Goal: Check status: Check status

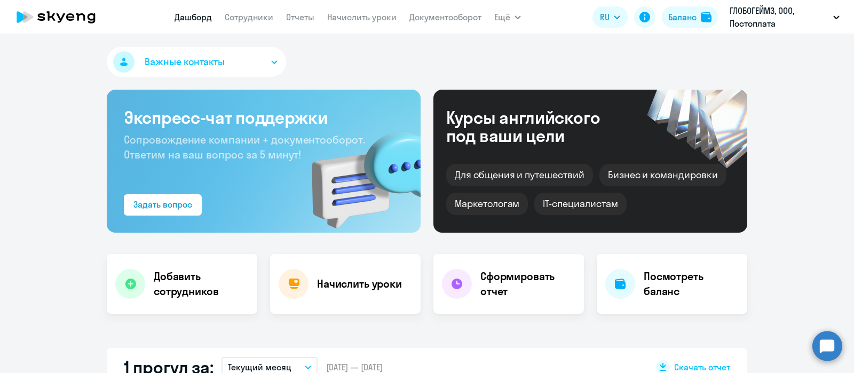
select select "30"
click at [252, 22] on link "Сотрудники" at bounding box center [249, 17] width 49 height 11
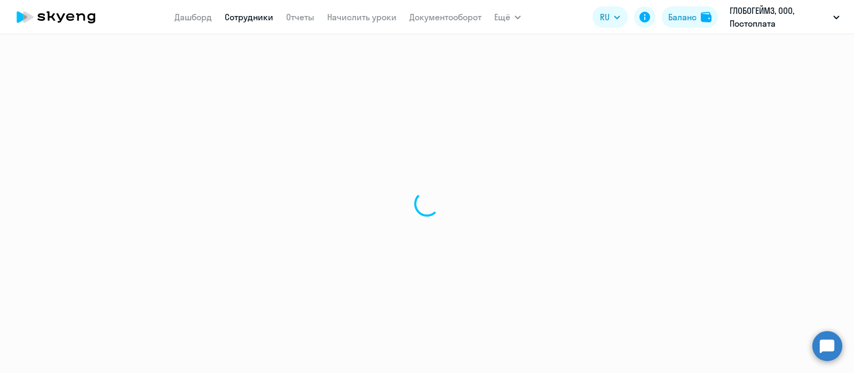
select select "30"
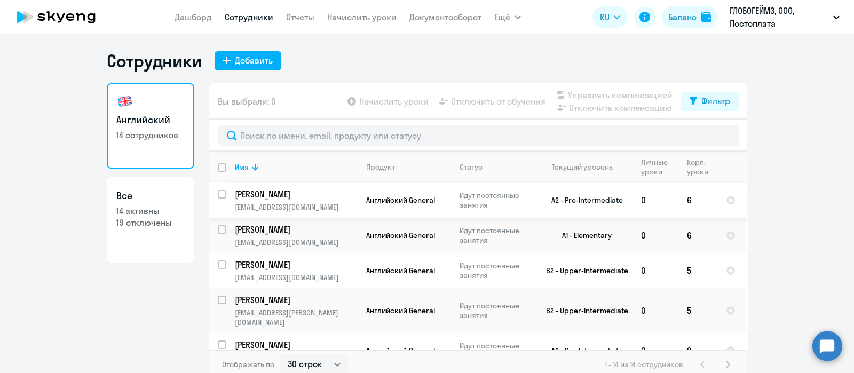
click at [381, 206] on td "Английский General" at bounding box center [404, 200] width 93 height 35
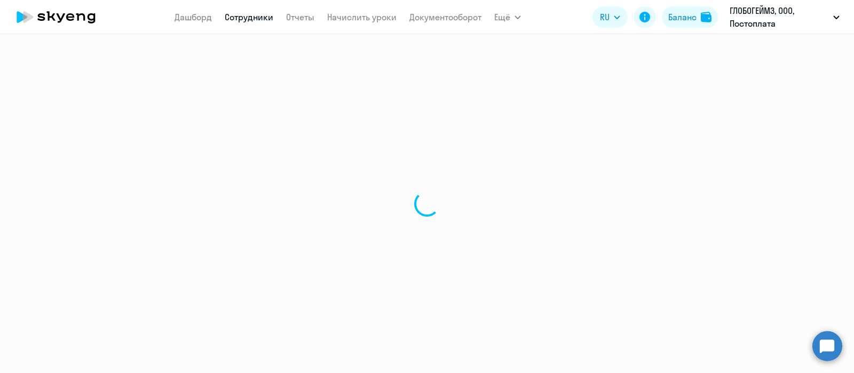
select select "english"
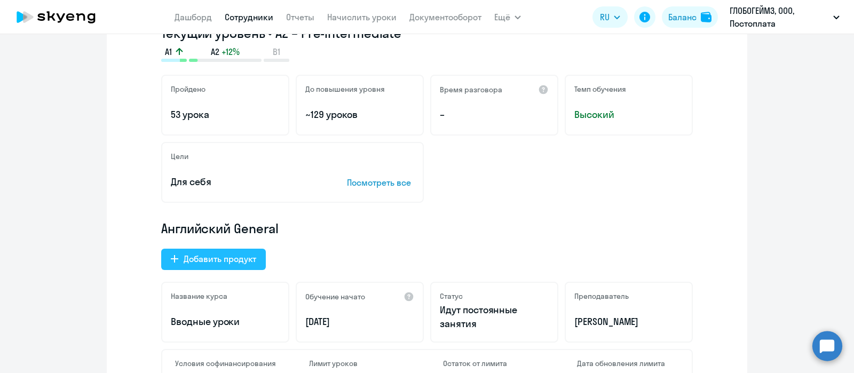
click at [241, 257] on div "Добавить продукт" at bounding box center [220, 259] width 73 height 13
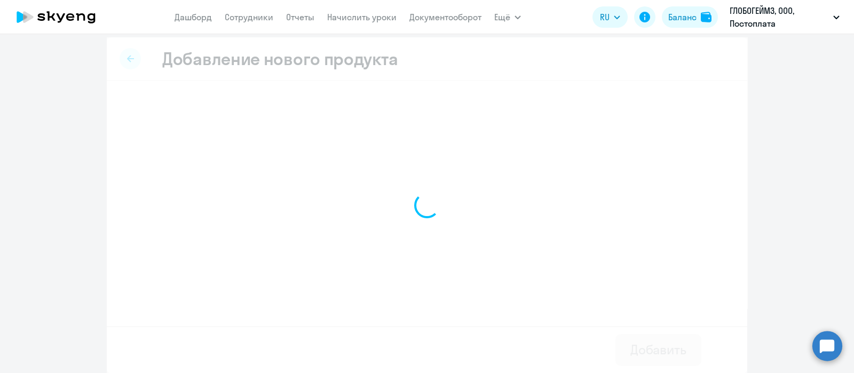
scroll to position [5, 0]
select select "english_adult_native_speaker"
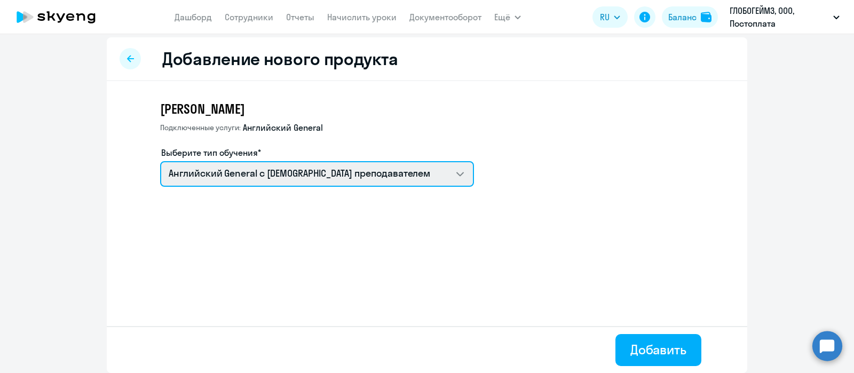
click at [262, 183] on select "Английский General с [DEMOGRAPHIC_DATA] преподавателем" at bounding box center [317, 174] width 314 height 26
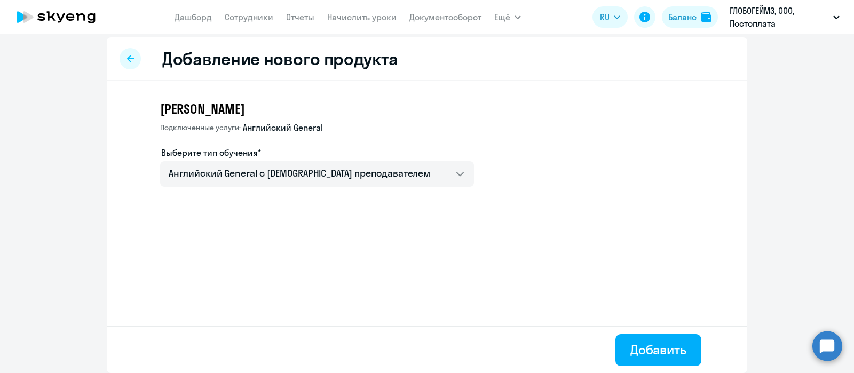
click at [371, 108] on h3 "Черепанов Константин" at bounding box center [317, 108] width 314 height 17
click at [248, 17] on link "Сотрудники" at bounding box center [249, 17] width 49 height 11
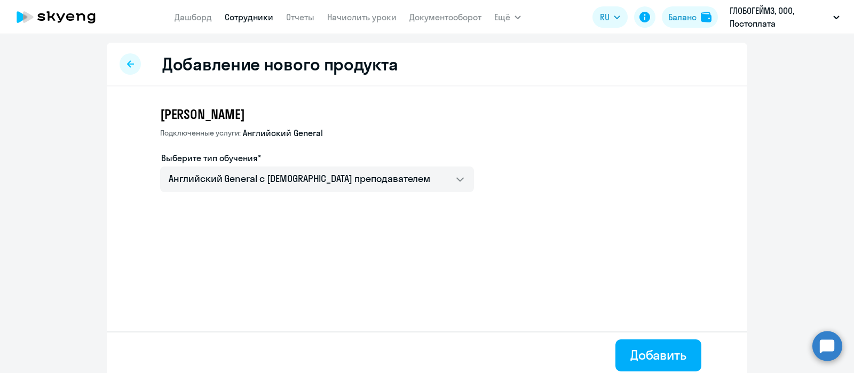
select select "30"
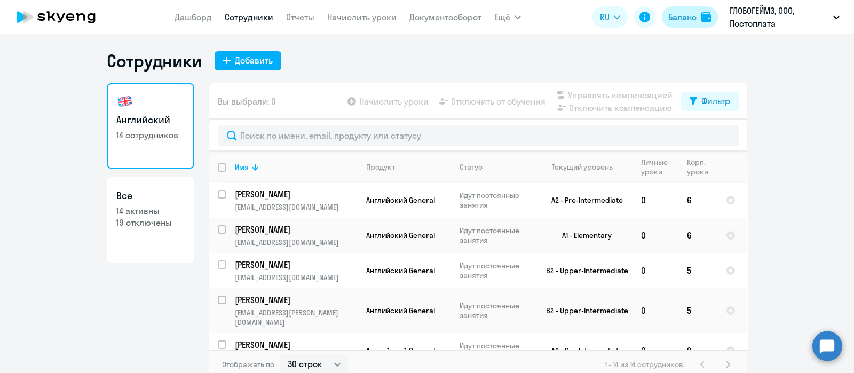
click at [681, 17] on div "Баланс" at bounding box center [682, 17] width 28 height 13
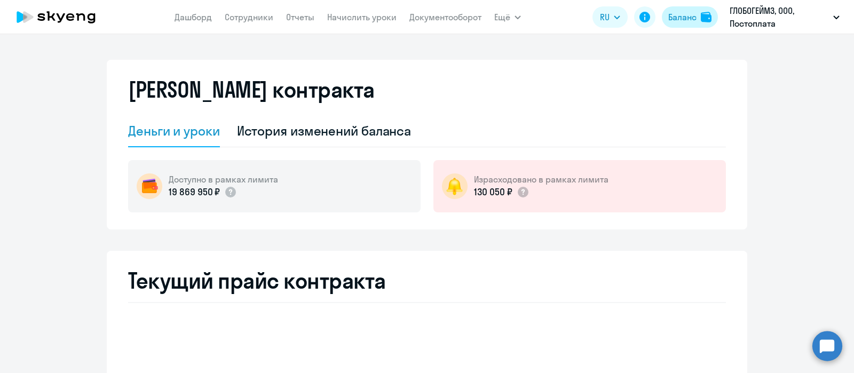
select select "english_adult_not_native_speaker"
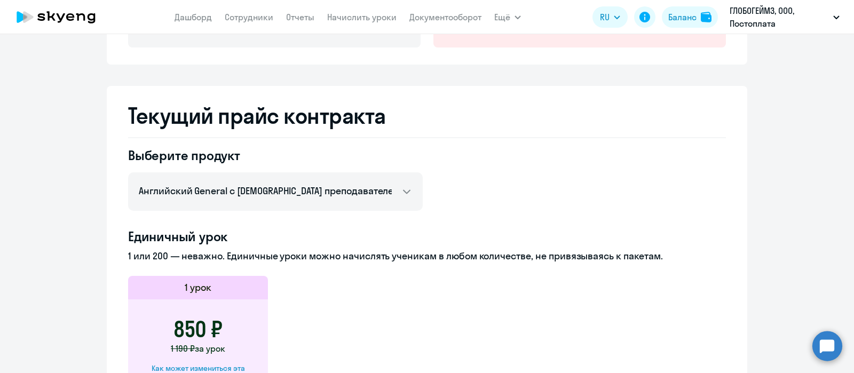
scroll to position [166, 0]
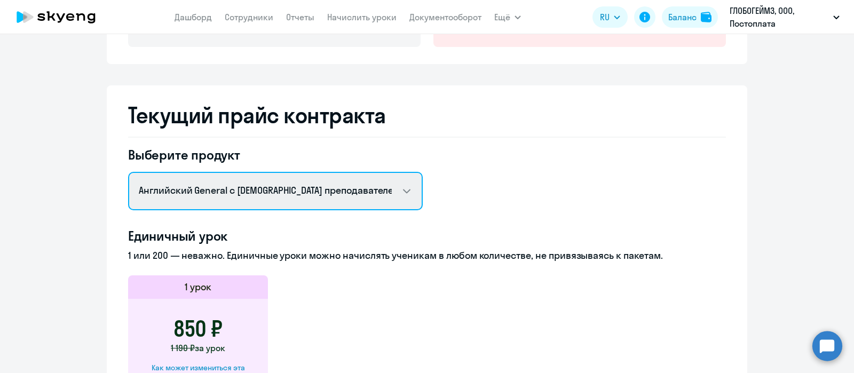
click at [328, 196] on select "Английский General с русскоговорящим преподавателем Английский General с англог…" at bounding box center [275, 191] width 295 height 38
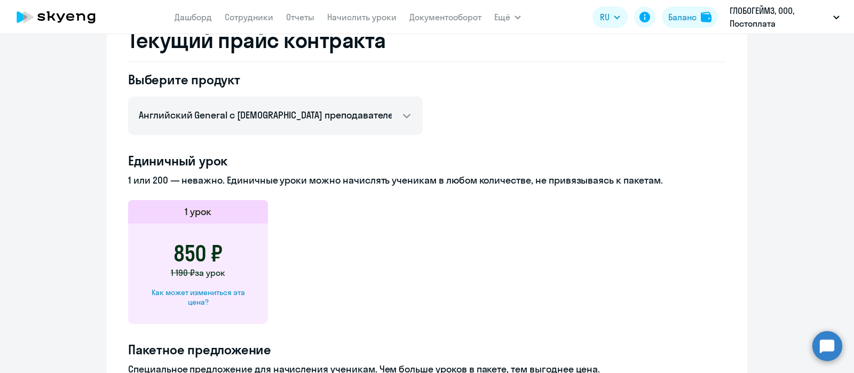
scroll to position [241, 0]
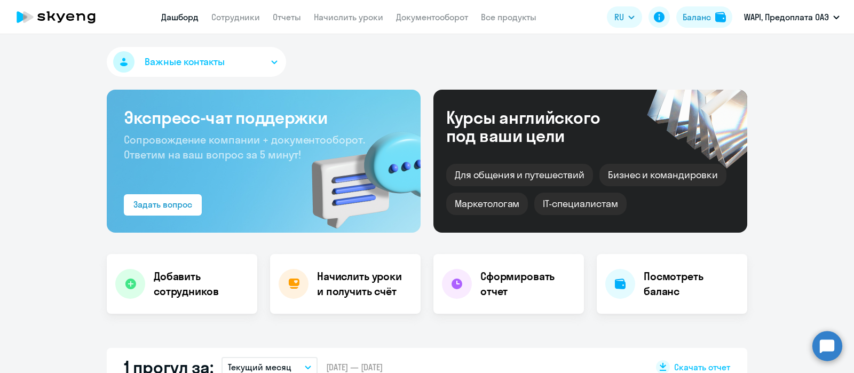
select select "30"
click at [689, 18] on div "Баланс" at bounding box center [697, 17] width 28 height 13
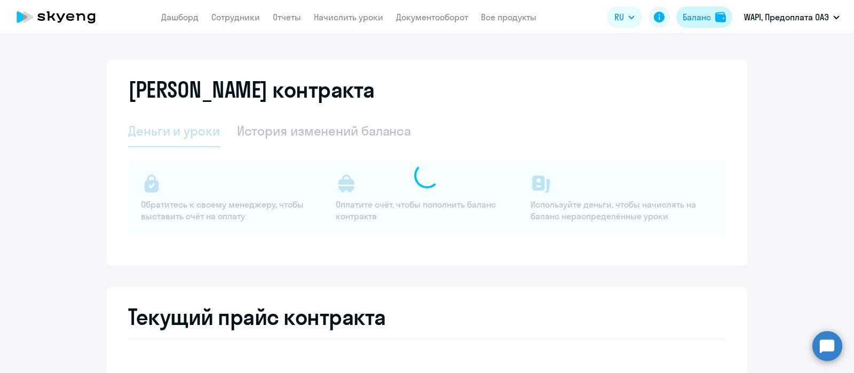
select select "english_adult_not_native_speaker"
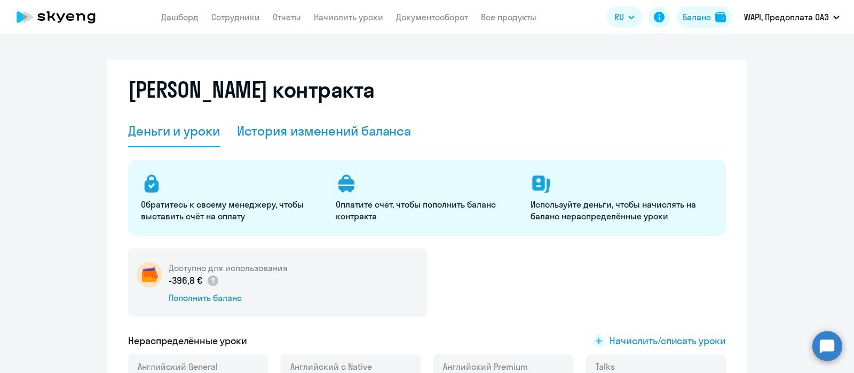
click at [365, 128] on div "История изменений баланса" at bounding box center [324, 130] width 175 height 17
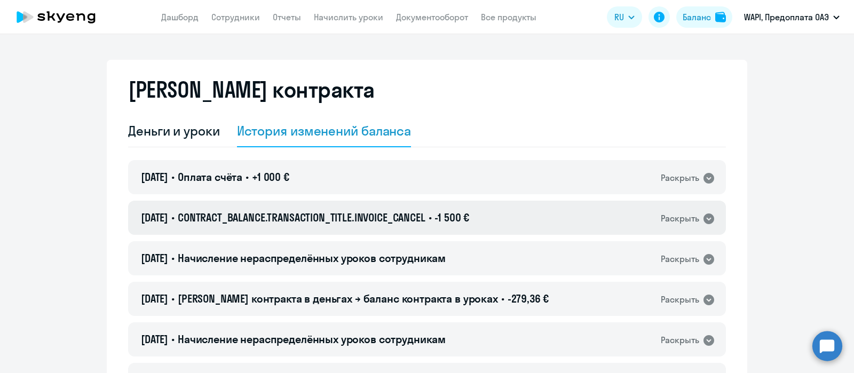
click at [426, 222] on span "CONTRACT_BALANCE.TRANSACTION_TITLE.INVOICE_CANCEL" at bounding box center [302, 217] width 248 height 13
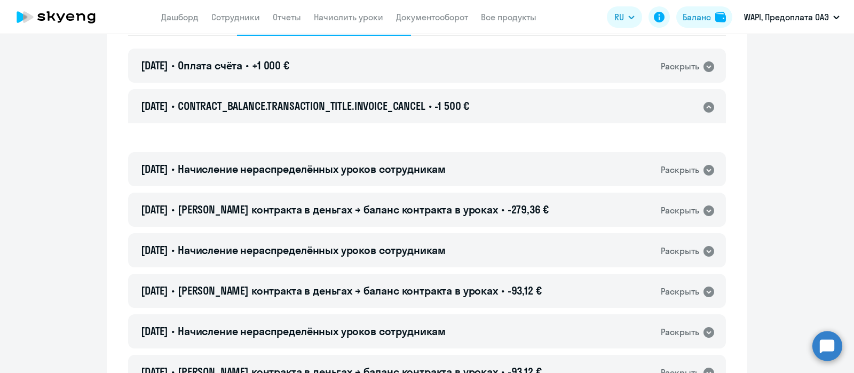
scroll to position [112, 0]
click at [328, 213] on span "[PERSON_NAME] контракта в деньгах → баланс контракта в уроках" at bounding box center [338, 209] width 320 height 13
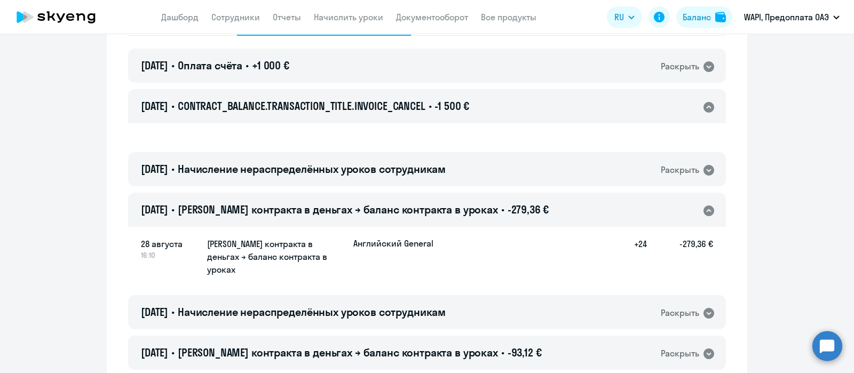
click at [308, 251] on h5 "[PERSON_NAME] контракта в деньгах → баланс контракта в уроках" at bounding box center [276, 257] width 138 height 38
